Goal: Task Accomplishment & Management: Manage account settings

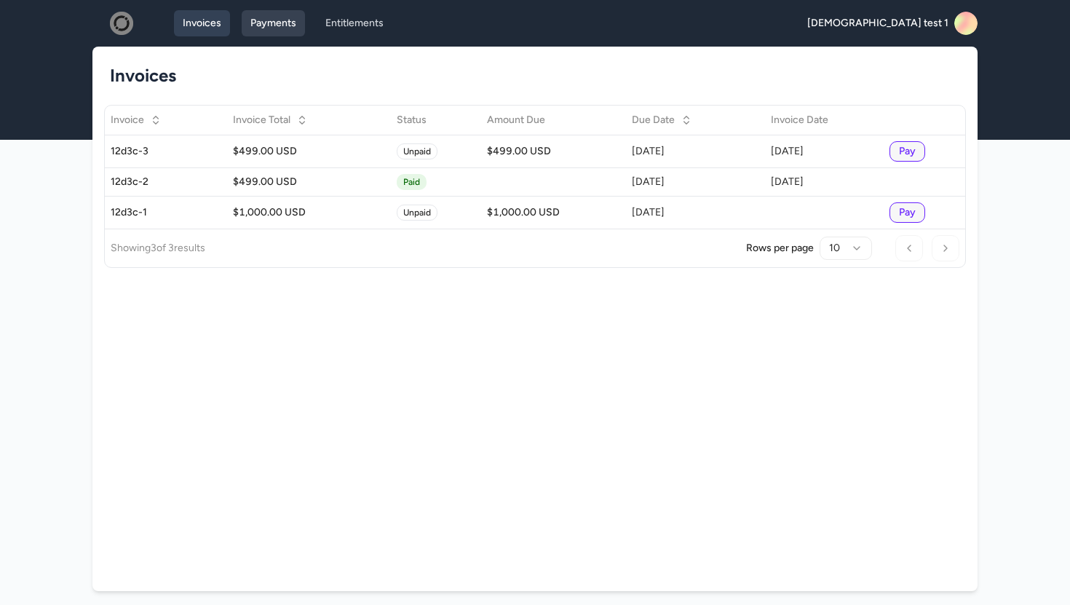
click at [266, 20] on link "Payments" at bounding box center [273, 23] width 63 height 26
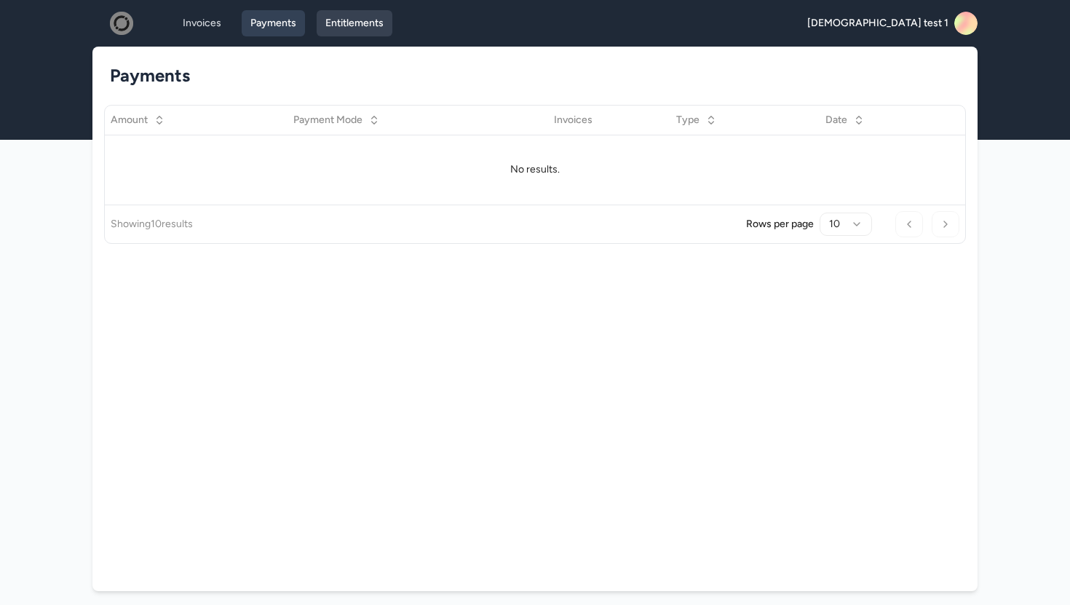
click at [345, 26] on link "Entitlements" at bounding box center [355, 23] width 76 height 26
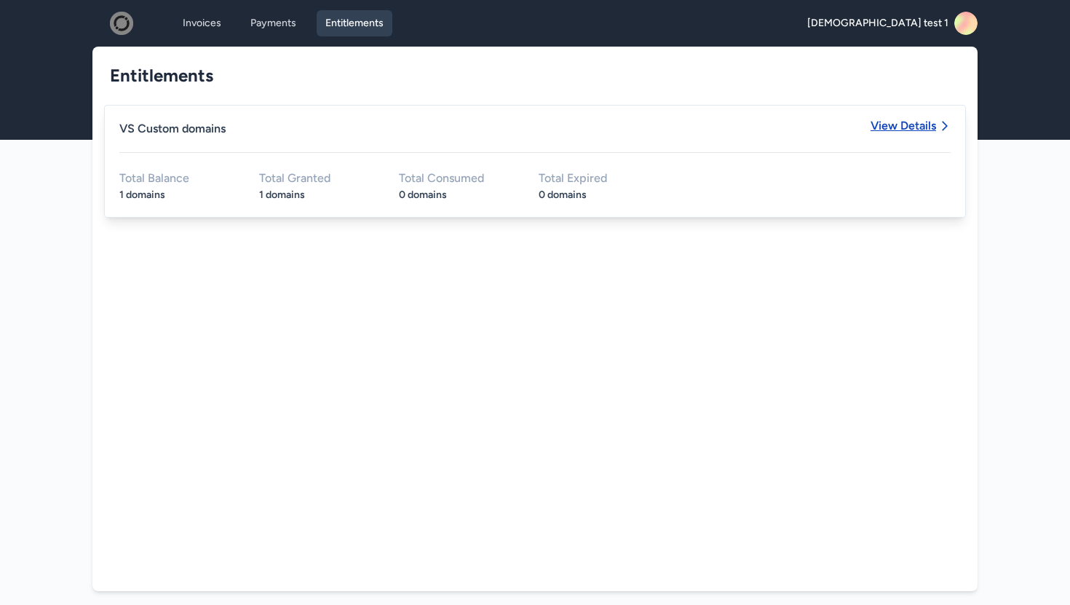
click at [931, 123] on span "View Details" at bounding box center [904, 126] width 66 height 12
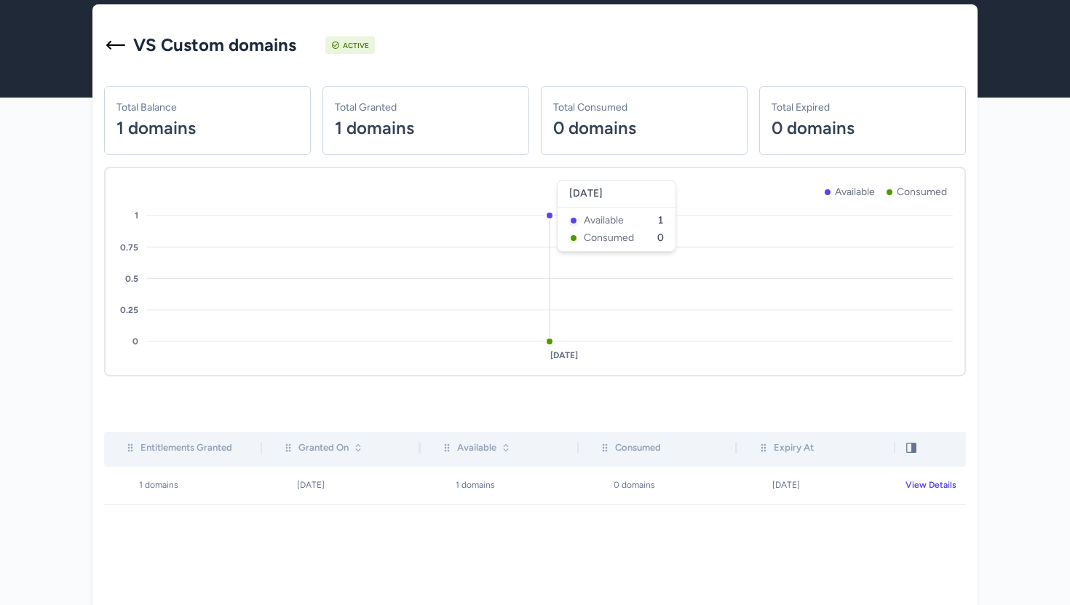
scroll to position [44, 0]
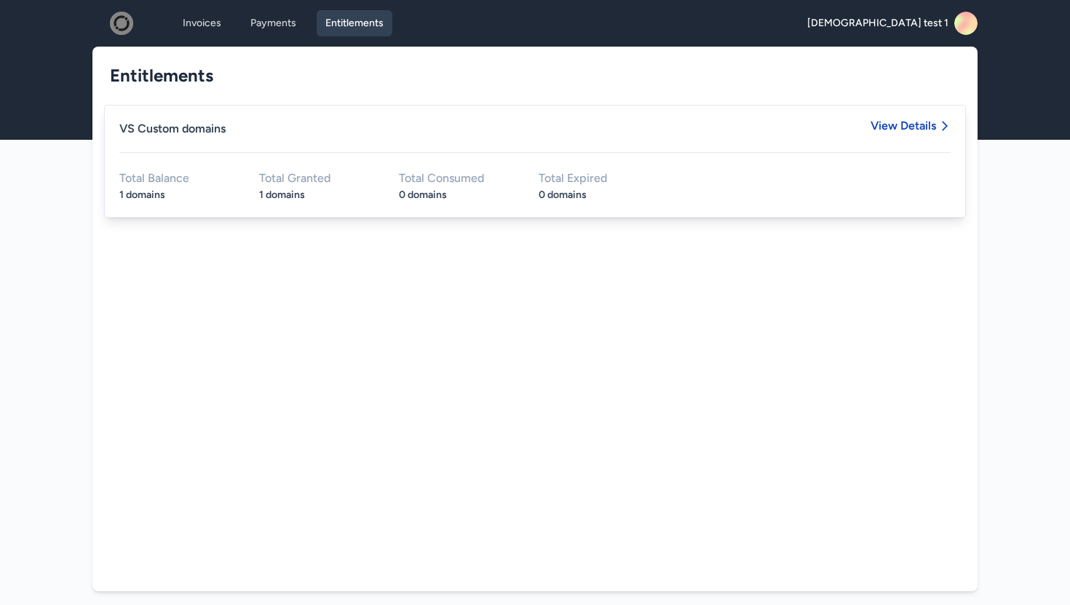
click at [969, 28] on icon at bounding box center [970, 26] width 28 height 29
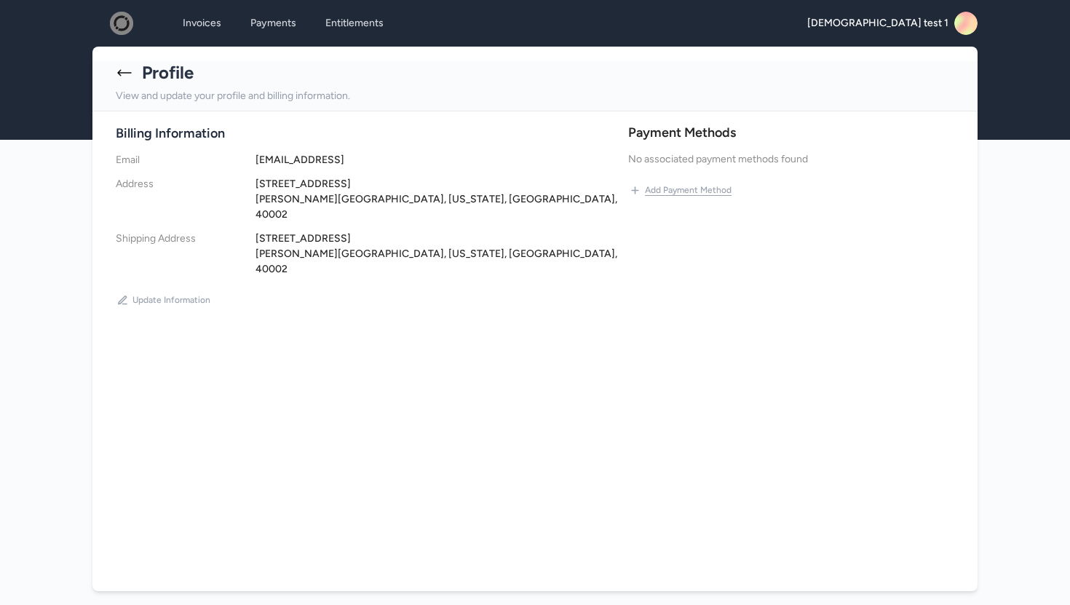
click at [665, 189] on button "Add Payment Method" at bounding box center [680, 189] width 105 height 23
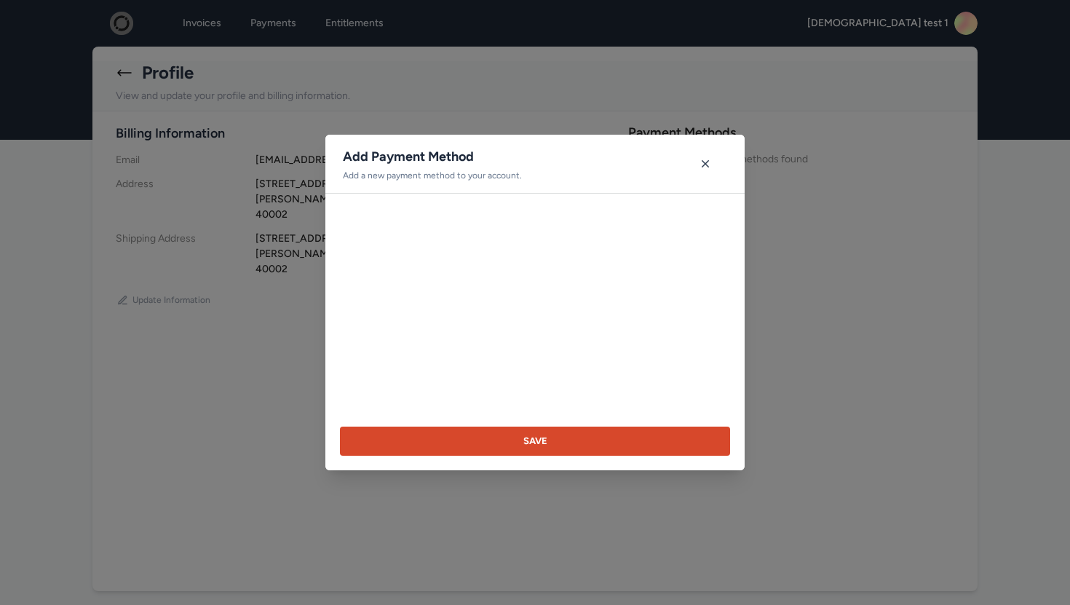
click at [529, 445] on button "Save" at bounding box center [535, 441] width 390 height 29
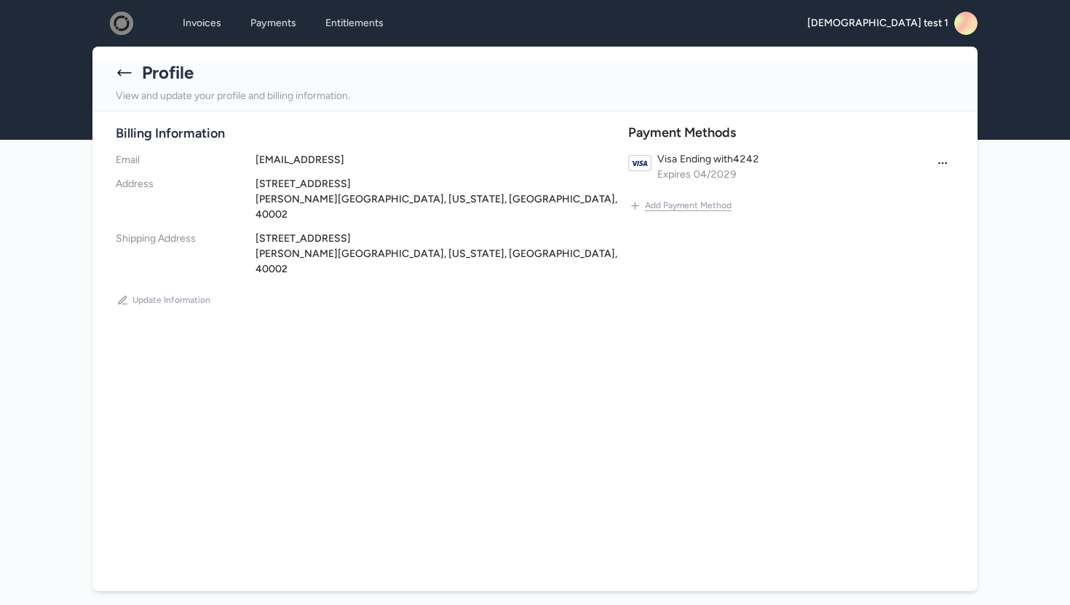
click at [700, 205] on button "Add Payment Method" at bounding box center [680, 205] width 105 height 23
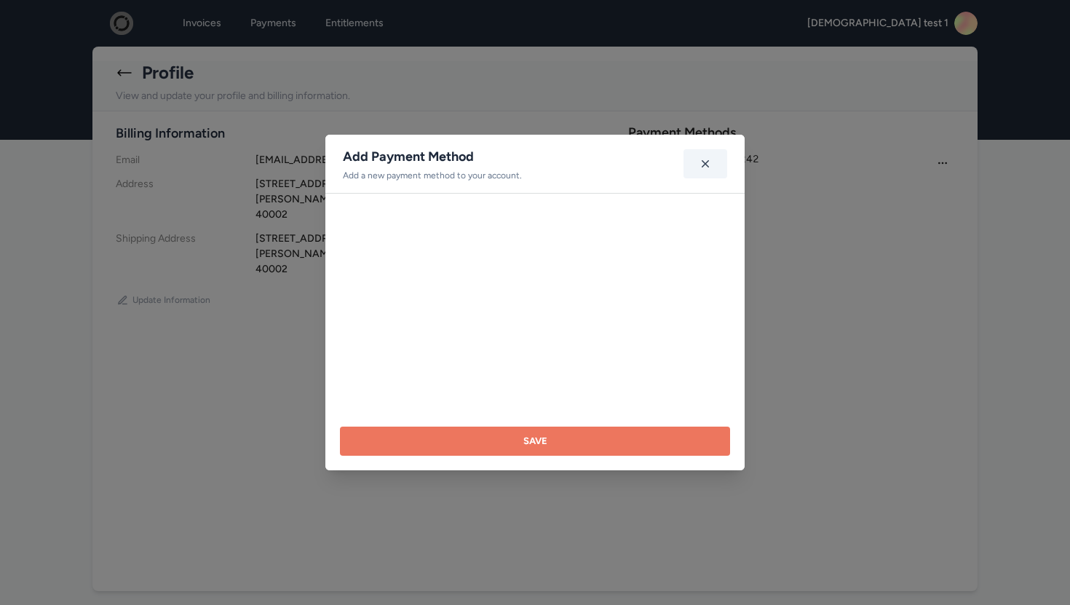
click at [706, 167] on icon "button" at bounding box center [705, 164] width 15 height 15
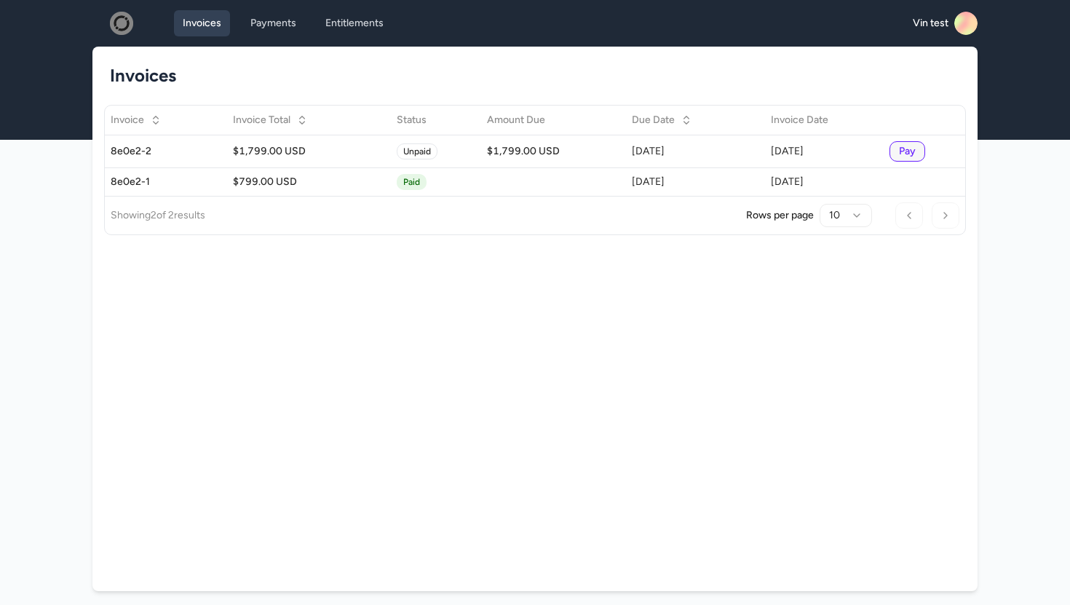
click at [962, 23] on rect at bounding box center [966, 23] width 23 height 23
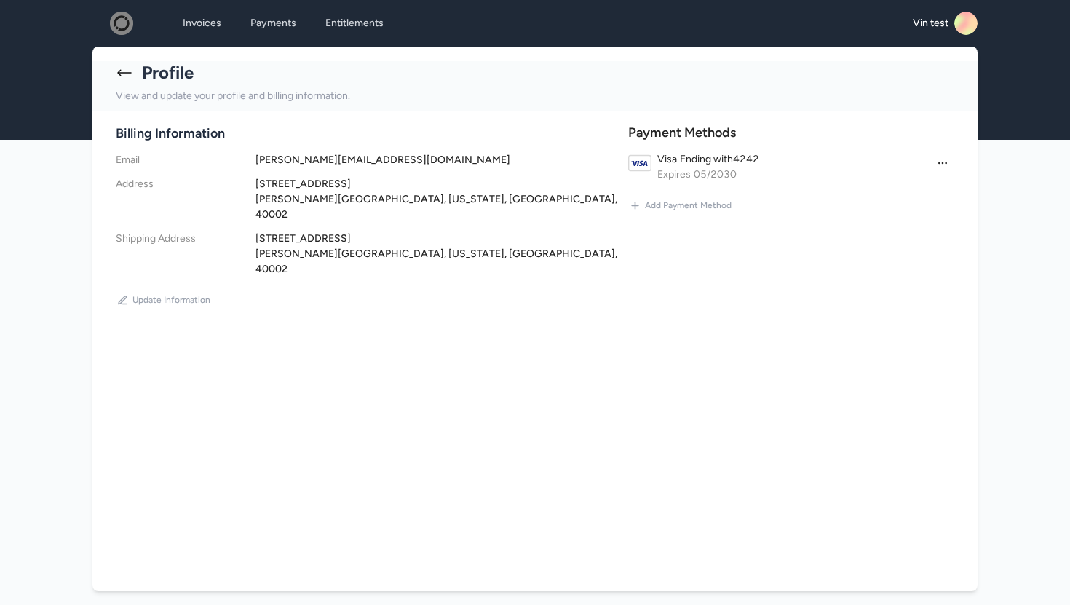
click at [125, 28] on img at bounding box center [121, 23] width 47 height 23
click at [713, 178] on span "05 / 2030" at bounding box center [715, 174] width 43 height 15
click at [950, 160] on html "**********" at bounding box center [535, 326] width 1070 height 652
click at [853, 137] on html "**********" at bounding box center [535, 326] width 1070 height 652
click at [694, 172] on span "05 / 2030" at bounding box center [715, 174] width 43 height 15
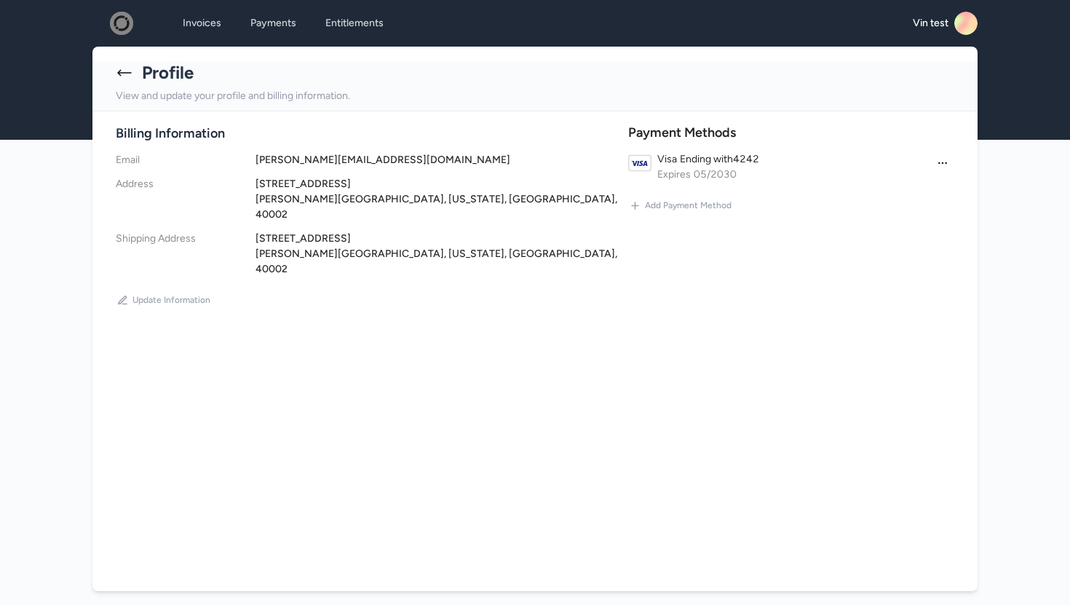
click at [129, 69] on icon at bounding box center [124, 72] width 17 height 17
